Goal: Task Accomplishment & Management: Use online tool/utility

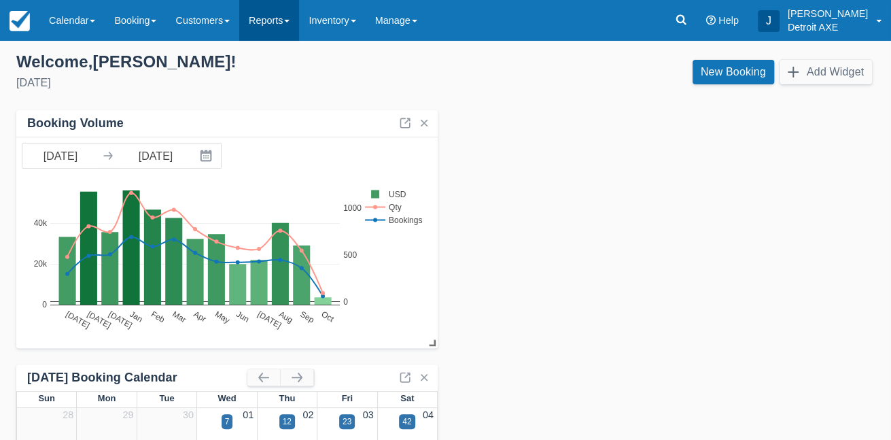
click at [294, 26] on link "Reports" at bounding box center [269, 20] width 60 height 41
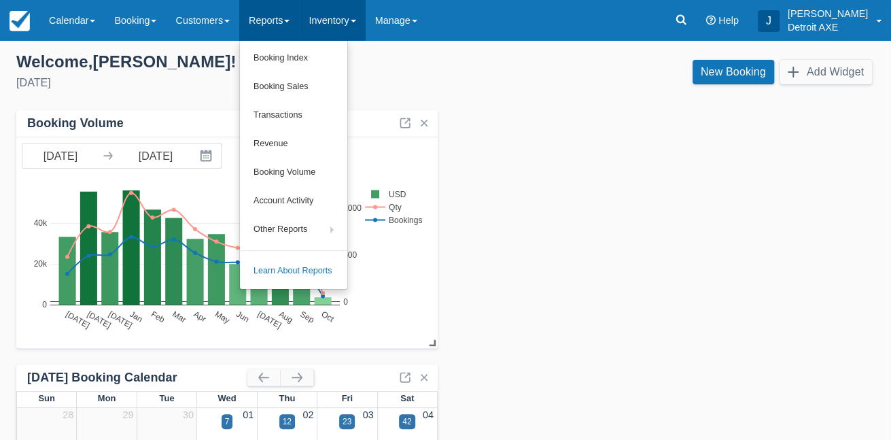
click at [336, 27] on link "Inventory" at bounding box center [332, 20] width 66 height 41
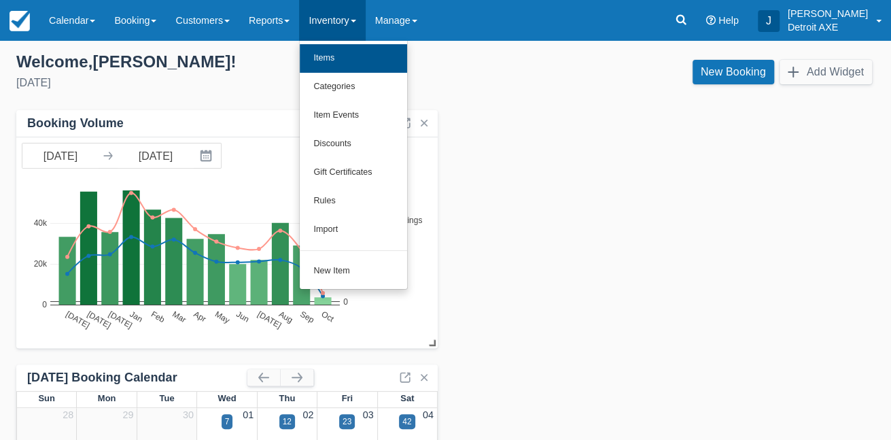
click at [352, 65] on link "Items" at bounding box center [353, 58] width 107 height 29
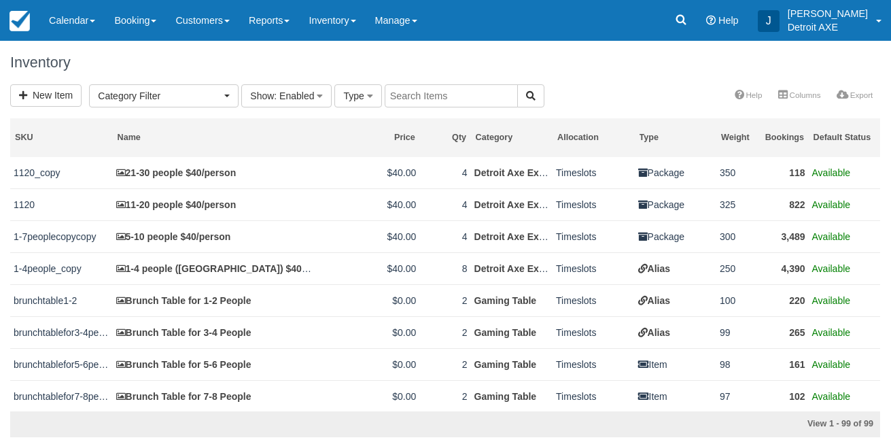
select select
click at [201, 94] on span "Category Filter" at bounding box center [159, 96] width 123 height 14
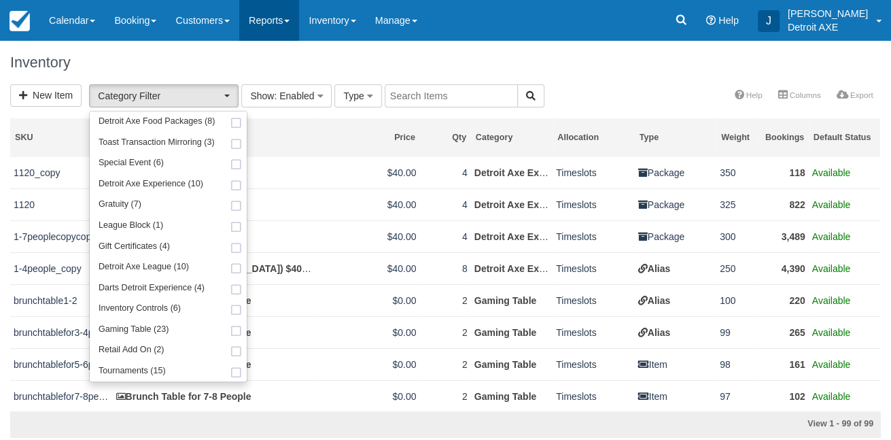
click at [279, 22] on link "Reports" at bounding box center [269, 20] width 60 height 41
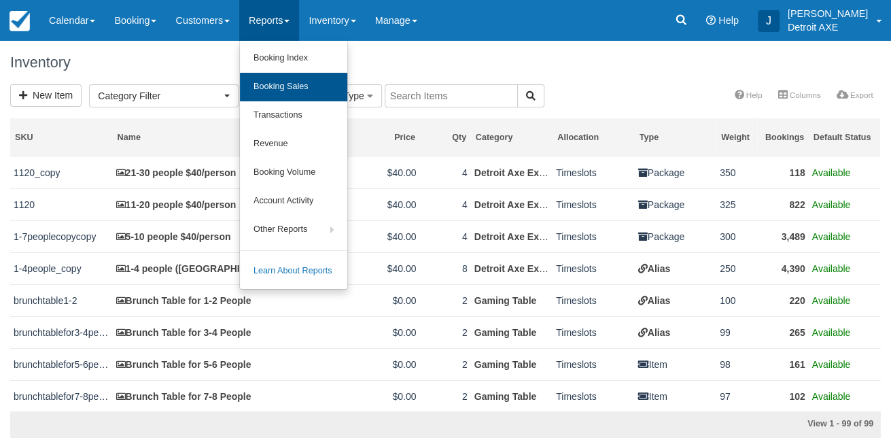
click at [313, 87] on link "Booking Sales" at bounding box center [293, 87] width 107 height 29
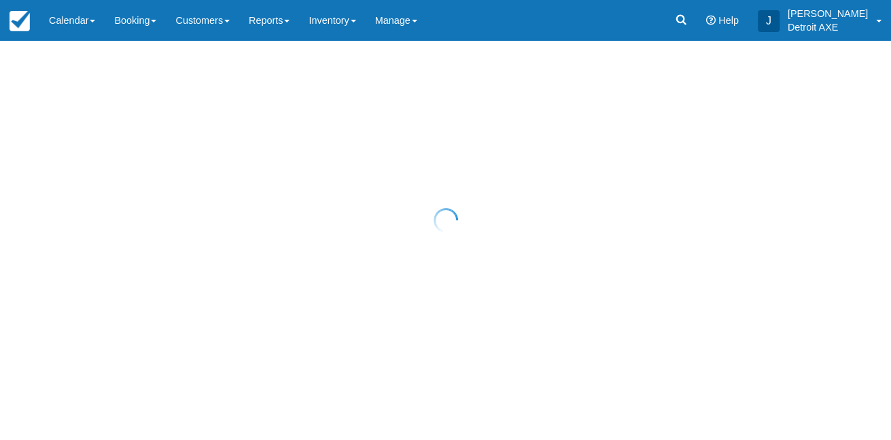
select select "20"
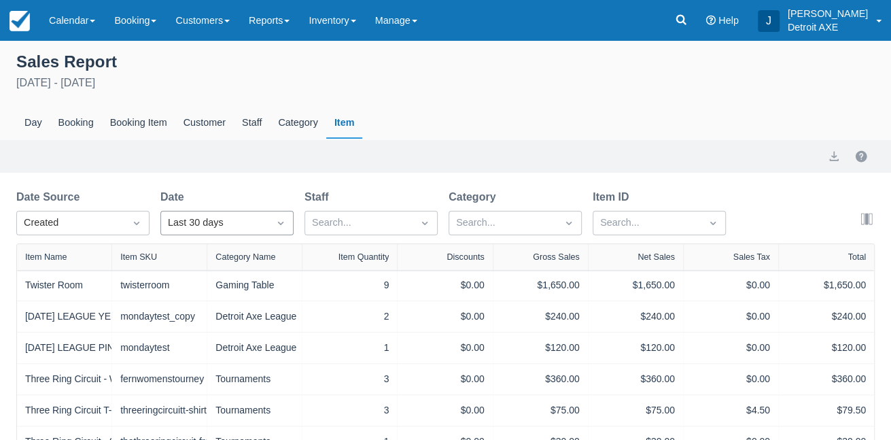
click at [231, 224] on div "Last 30 days" at bounding box center [215, 223] width 94 height 15
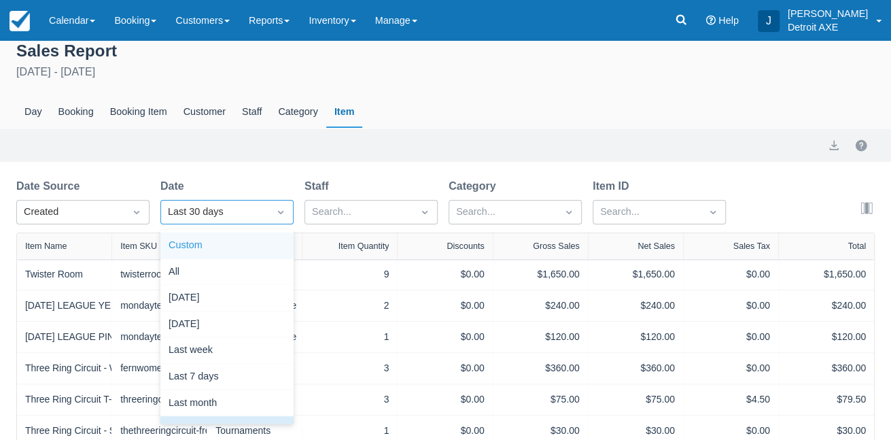
click at [189, 247] on div "Custom" at bounding box center [226, 246] width 133 height 27
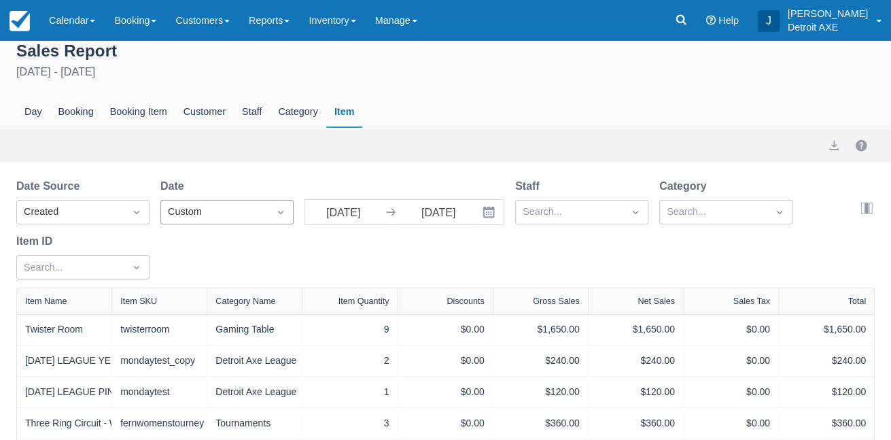
select select "20"
click at [192, 211] on div "Custom" at bounding box center [215, 212] width 94 height 15
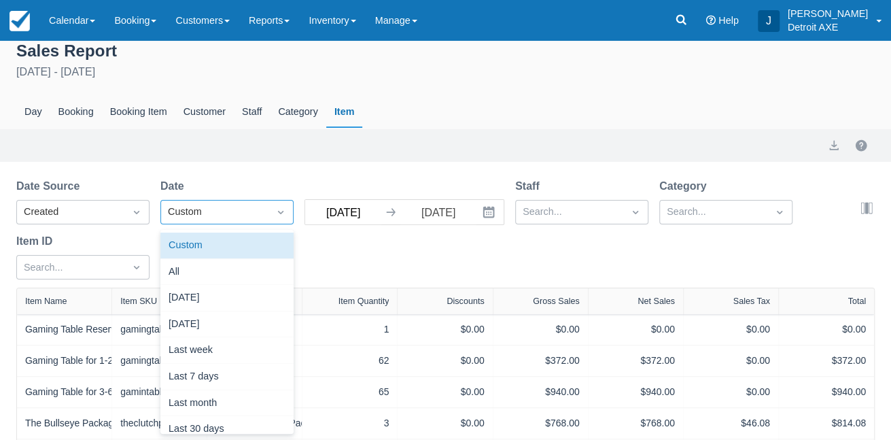
click at [364, 207] on input "[DATE]" at bounding box center [343, 212] width 76 height 24
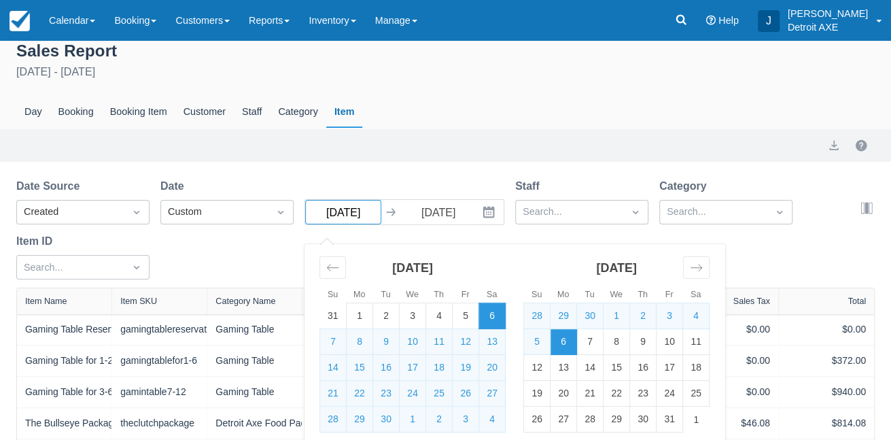
click at [330, 214] on input "[DATE]" at bounding box center [343, 212] width 76 height 24
type input "[DATE]"
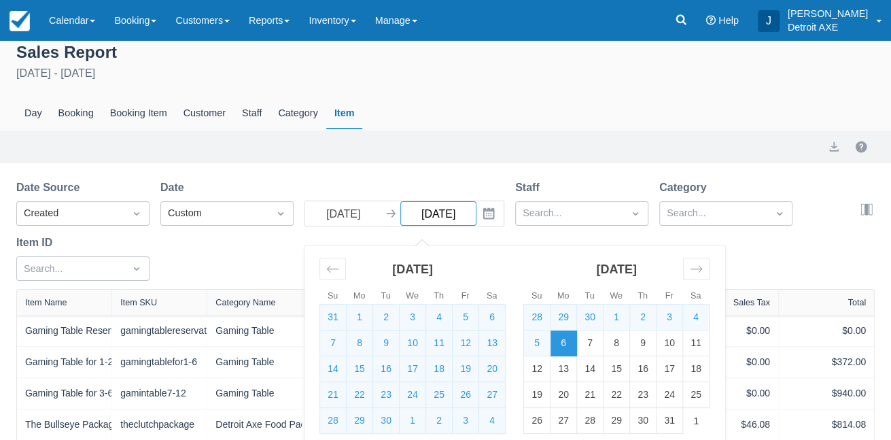
select select "20"
click at [348, 212] on input "[DATE]" at bounding box center [343, 213] width 76 height 24
type input "[DATE]"
select select "20"
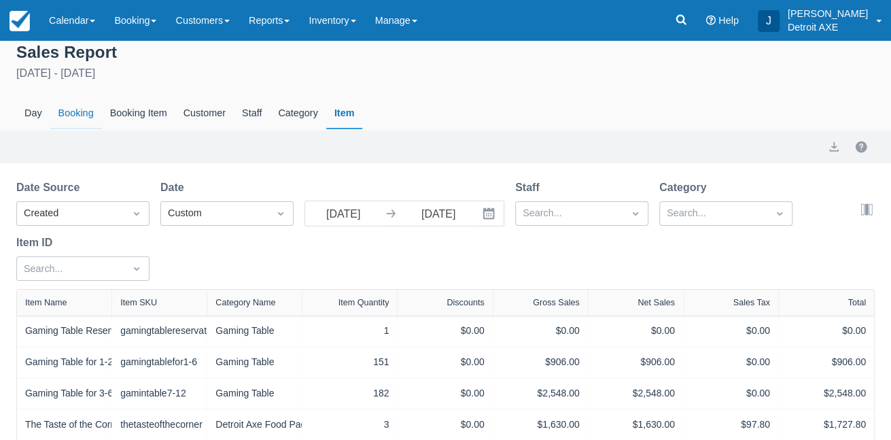
click at [82, 112] on div "Booking" at bounding box center [76, 113] width 52 height 31
select select "20"
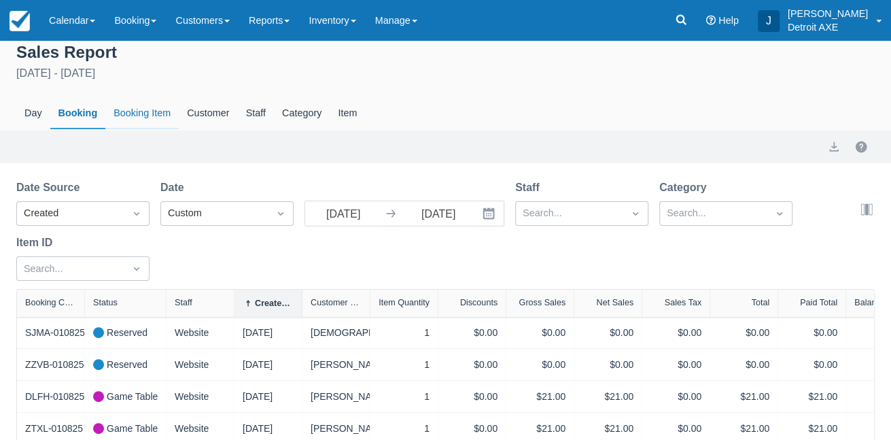
click at [117, 114] on div "Booking Item" at bounding box center [141, 113] width 73 height 31
select select "20"
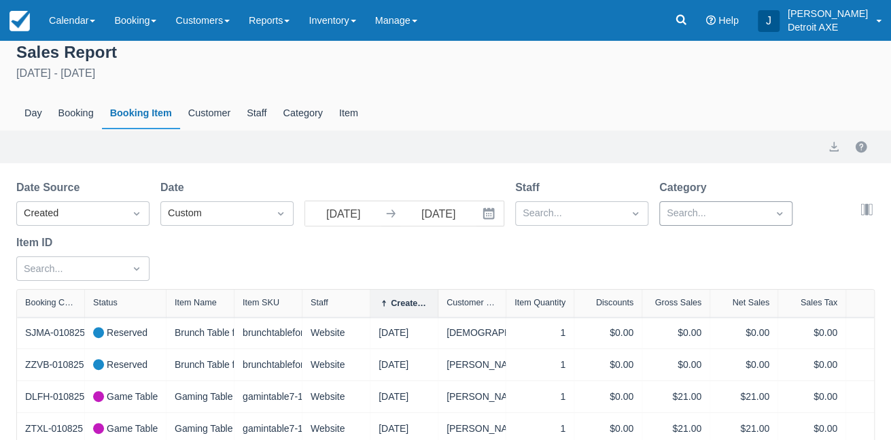
click at [704, 209] on div "Search..." at bounding box center [714, 213] width 94 height 15
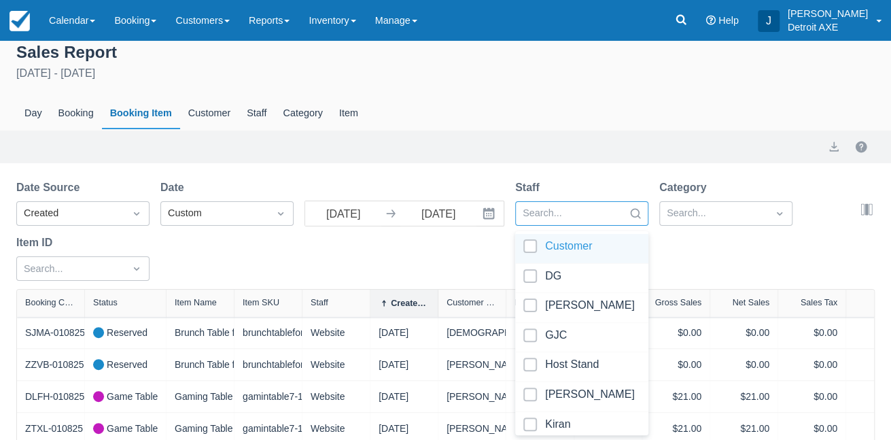
click at [600, 217] on div at bounding box center [570, 214] width 94 height 18
click at [732, 211] on div at bounding box center [714, 214] width 94 height 18
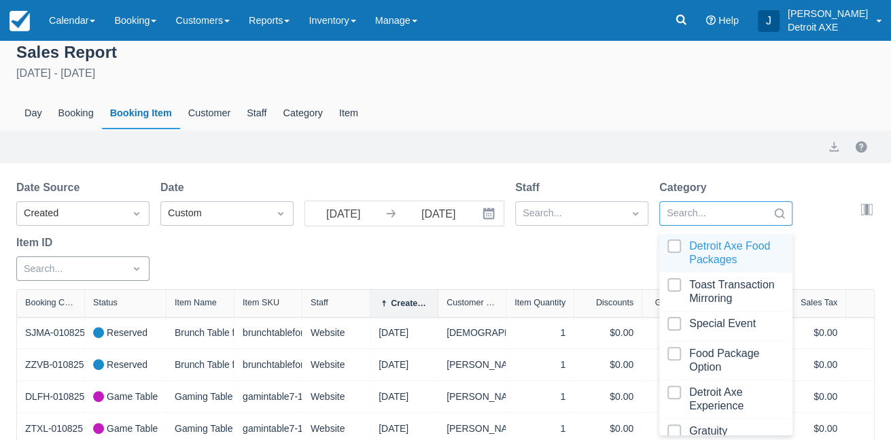
click at [121, 271] on div "Search..." at bounding box center [82, 268] width 133 height 24
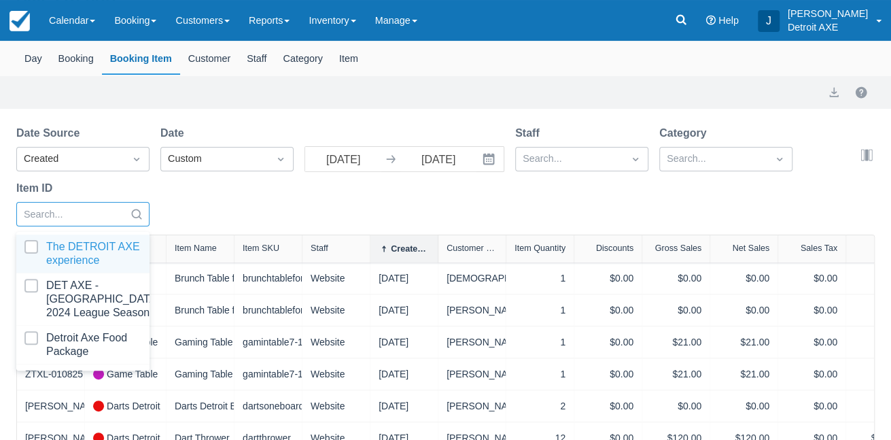
scroll to position [65, 0]
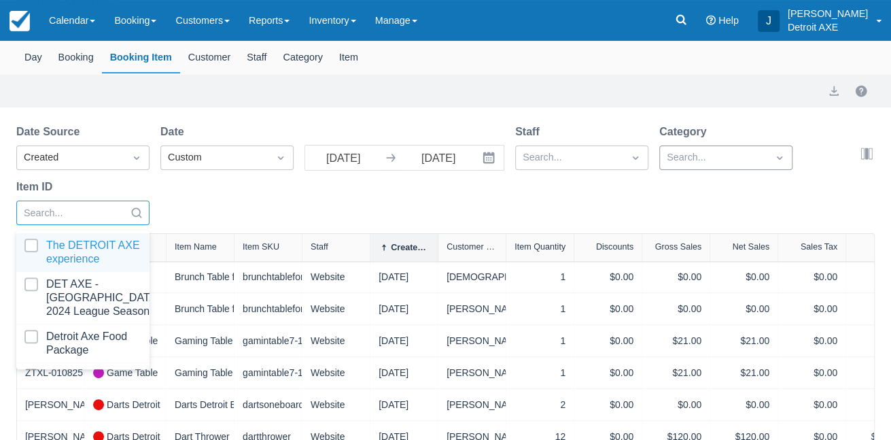
click at [702, 156] on div "Search..." at bounding box center [714, 157] width 94 height 15
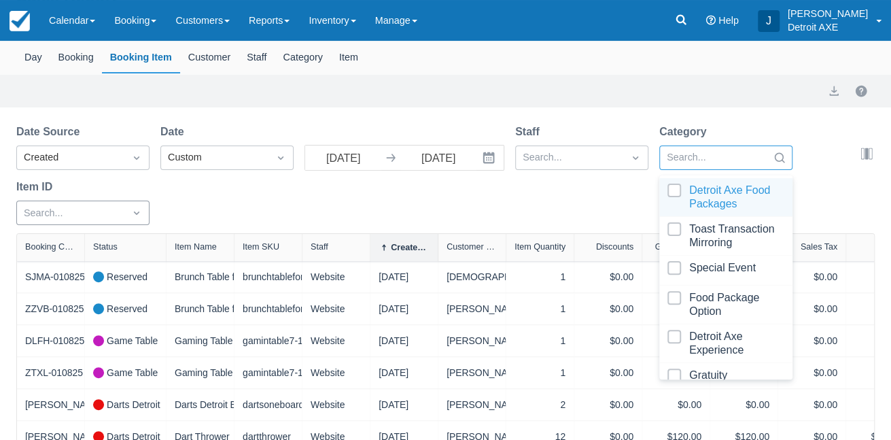
click at [84, 205] on div at bounding box center [71, 214] width 94 height 18
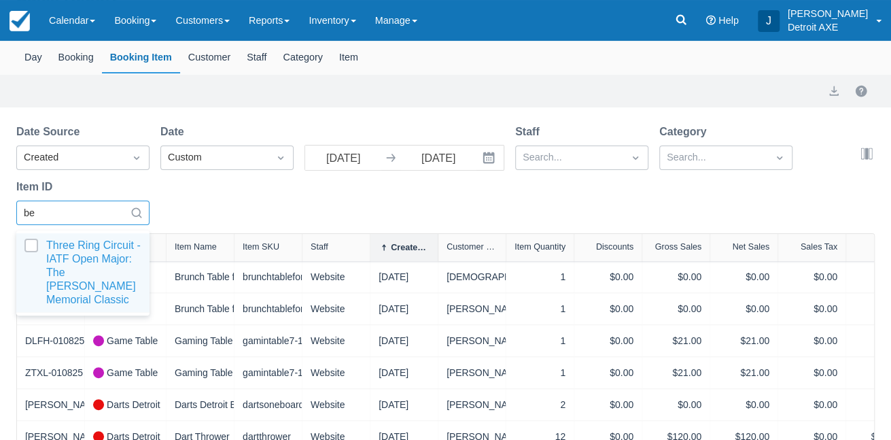
type input "ben"
click at [101, 254] on div at bounding box center [82, 273] width 117 height 68
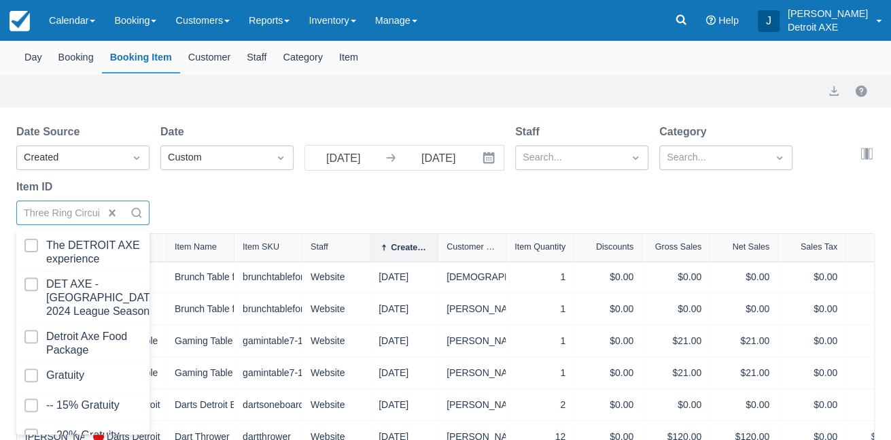
select select "20"
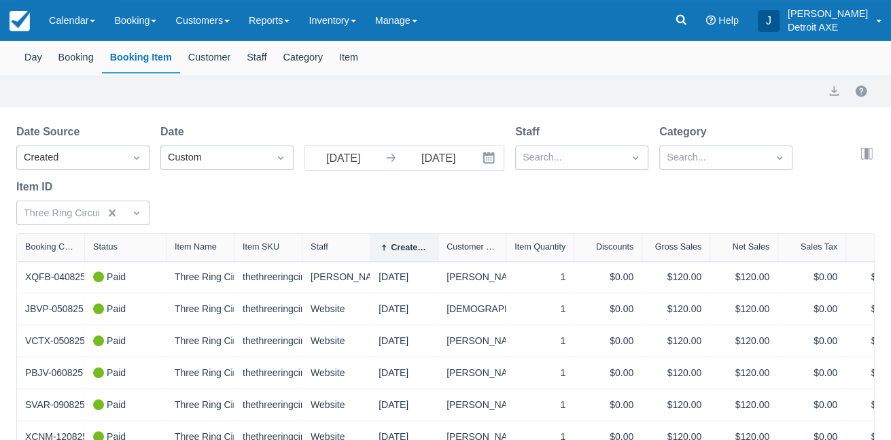
click at [296, 205] on div "Date Source Created Date Custom [DATE] Navigate forward to interact with the ca…" at bounding box center [437, 178] width 843 height 109
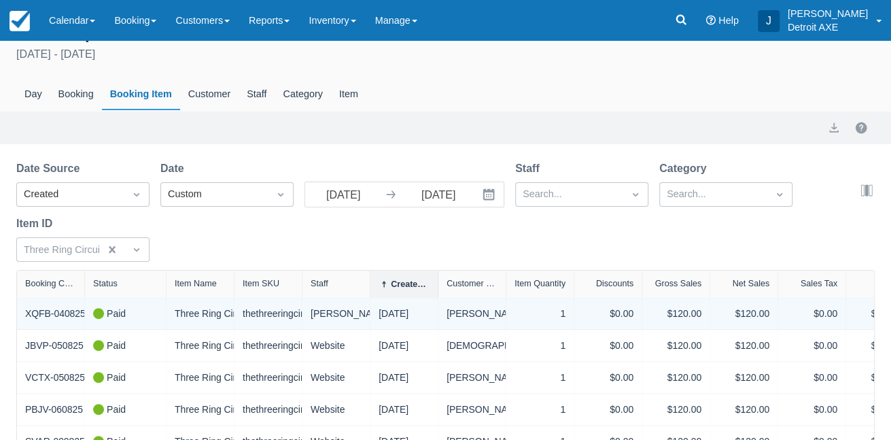
scroll to position [27, 0]
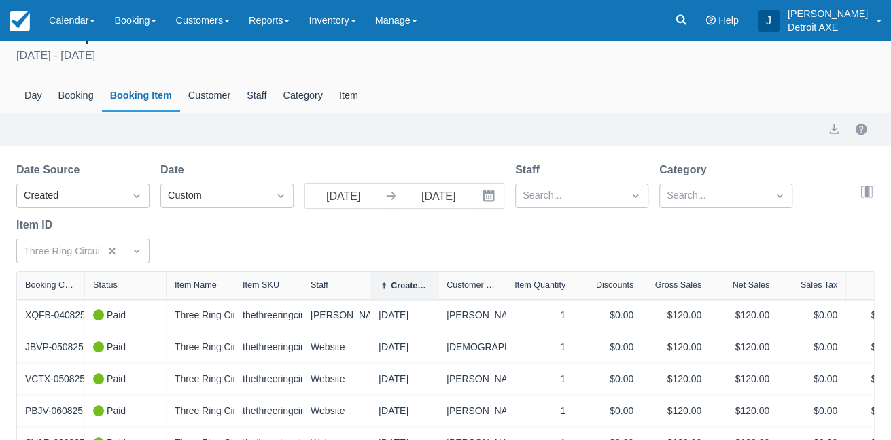
click at [398, 291] on div "Created Date" at bounding box center [404, 285] width 51 height 11
select select "20"
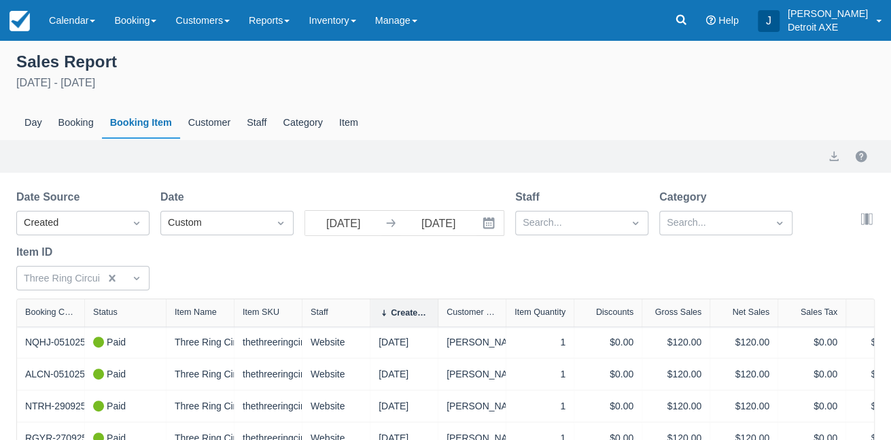
scroll to position [0, 0]
click at [351, 128] on div "Item" at bounding box center [348, 122] width 35 height 31
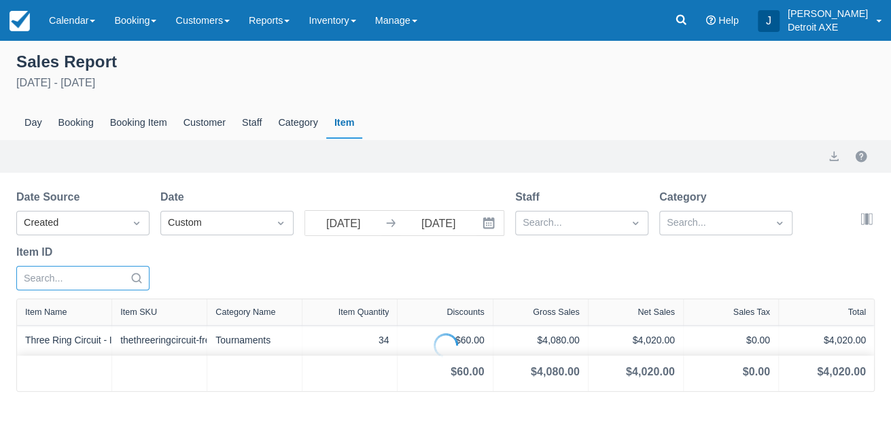
select select "20"
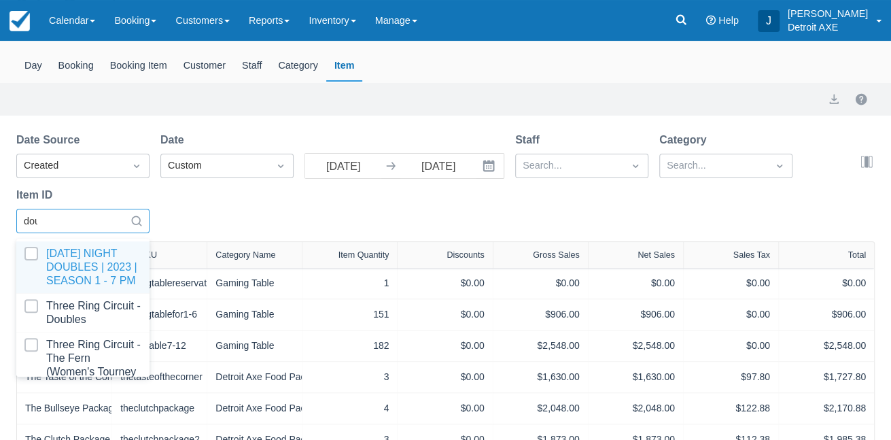
scroll to position [67, 0]
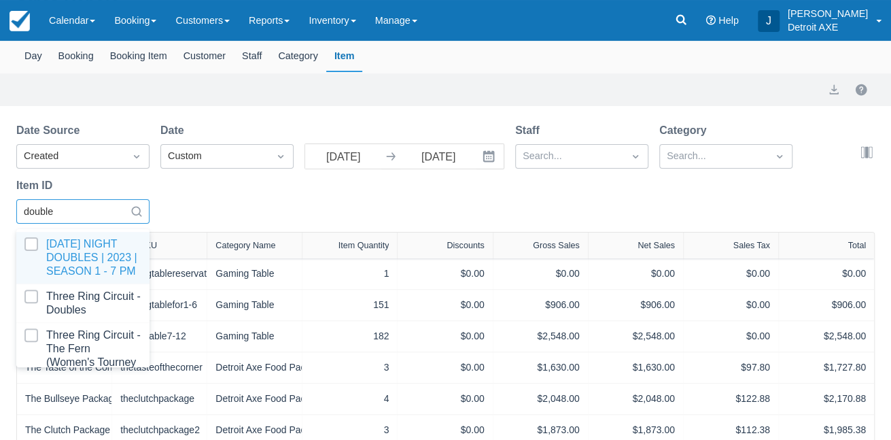
type input "doubles"
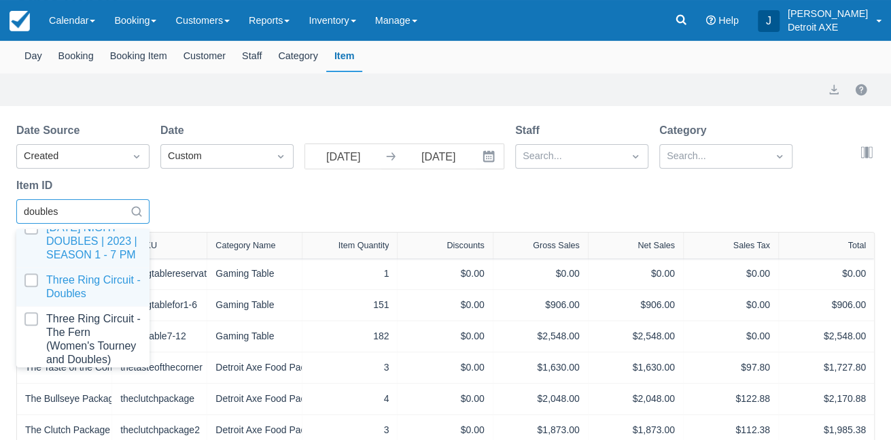
scroll to position [23, 0]
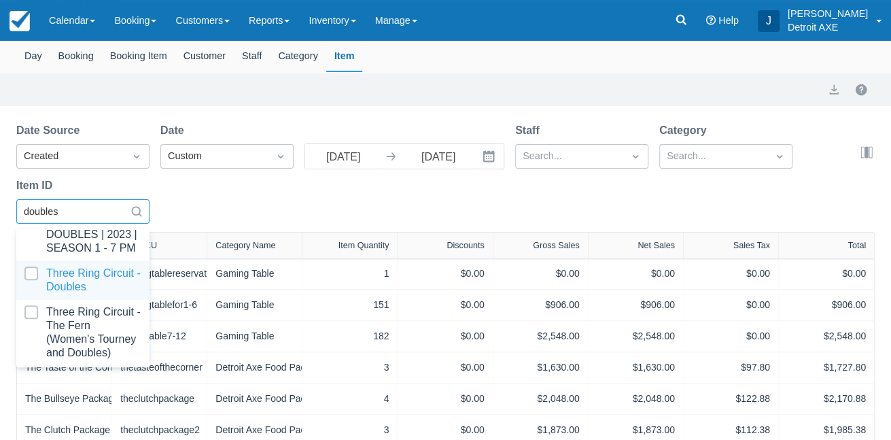
click at [105, 294] on div at bounding box center [82, 280] width 117 height 27
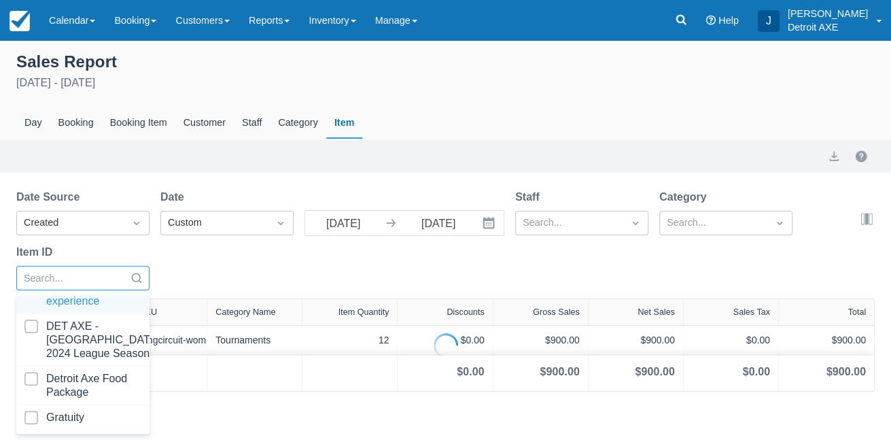
select select "20"
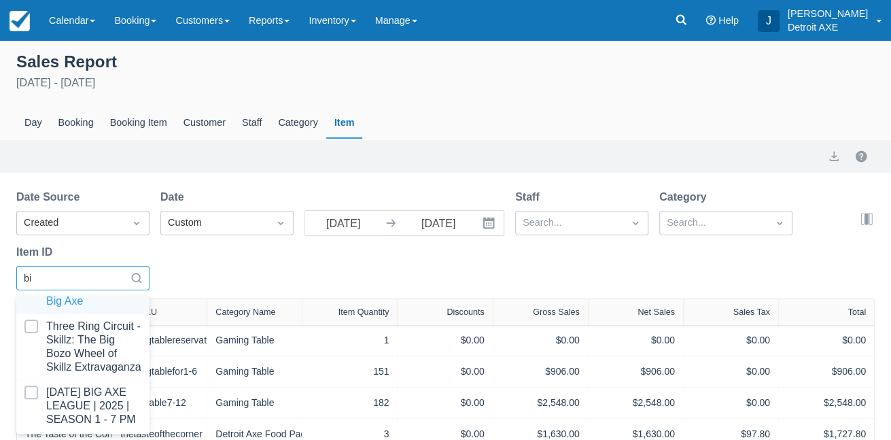
type input "big"
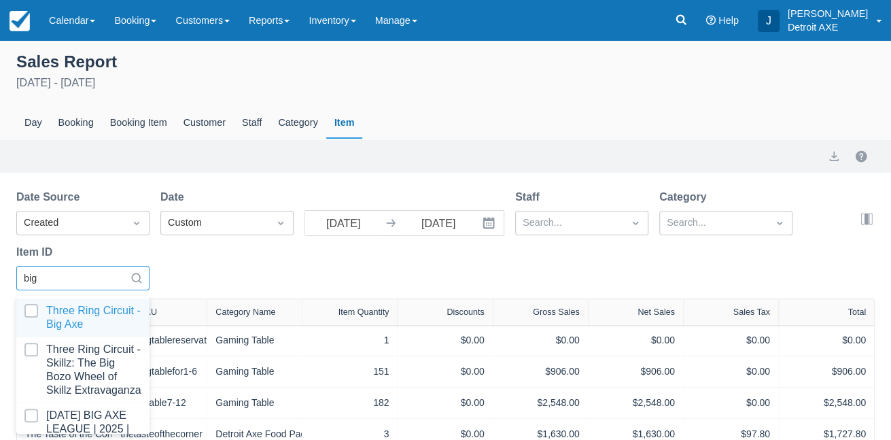
click at [73, 322] on div at bounding box center [82, 317] width 117 height 27
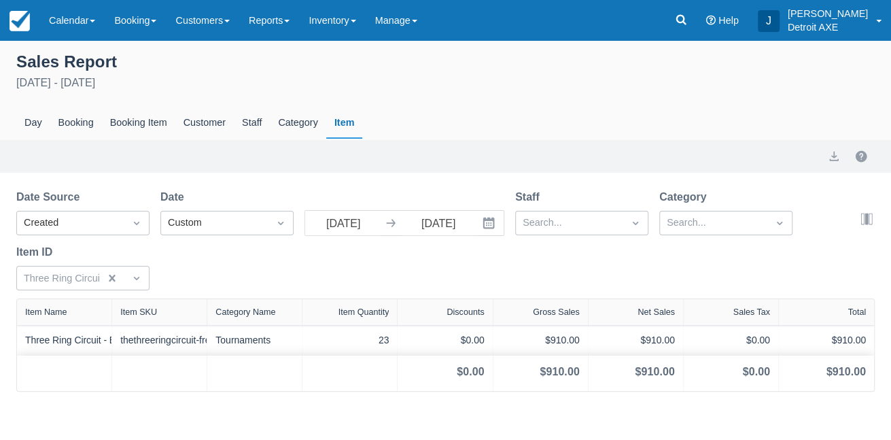
click at [236, 272] on div "Date Source Created Date Custom [DATE] Navigate forward to interact with the ca…" at bounding box center [437, 243] width 843 height 109
